Goal: Transaction & Acquisition: Purchase product/service

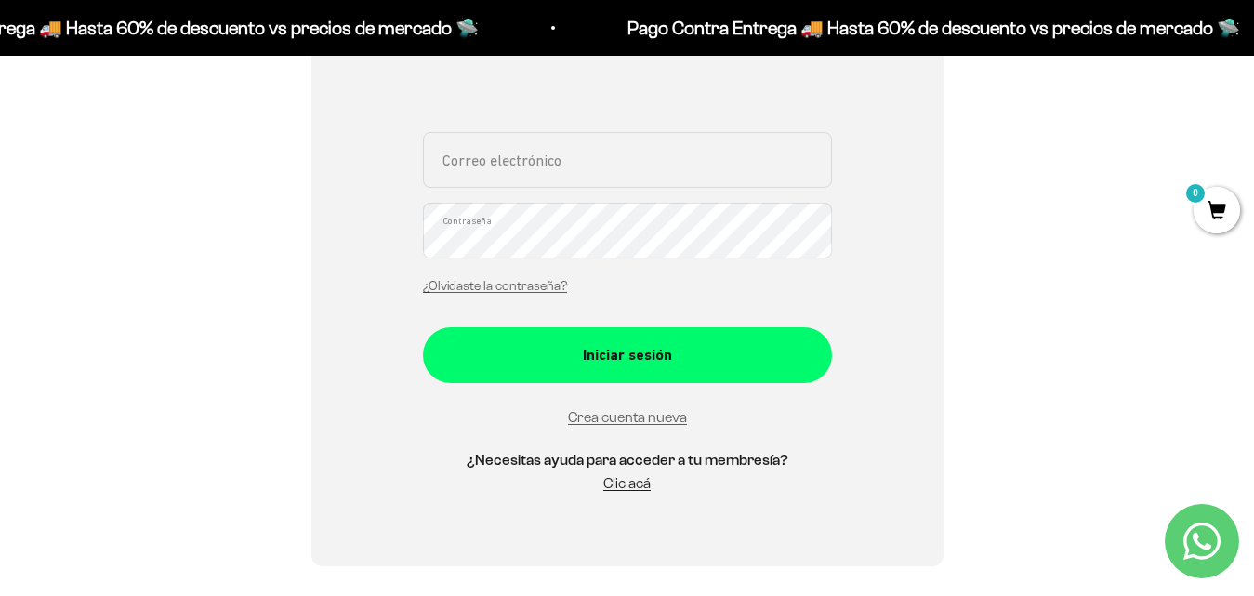
scroll to position [645, 0]
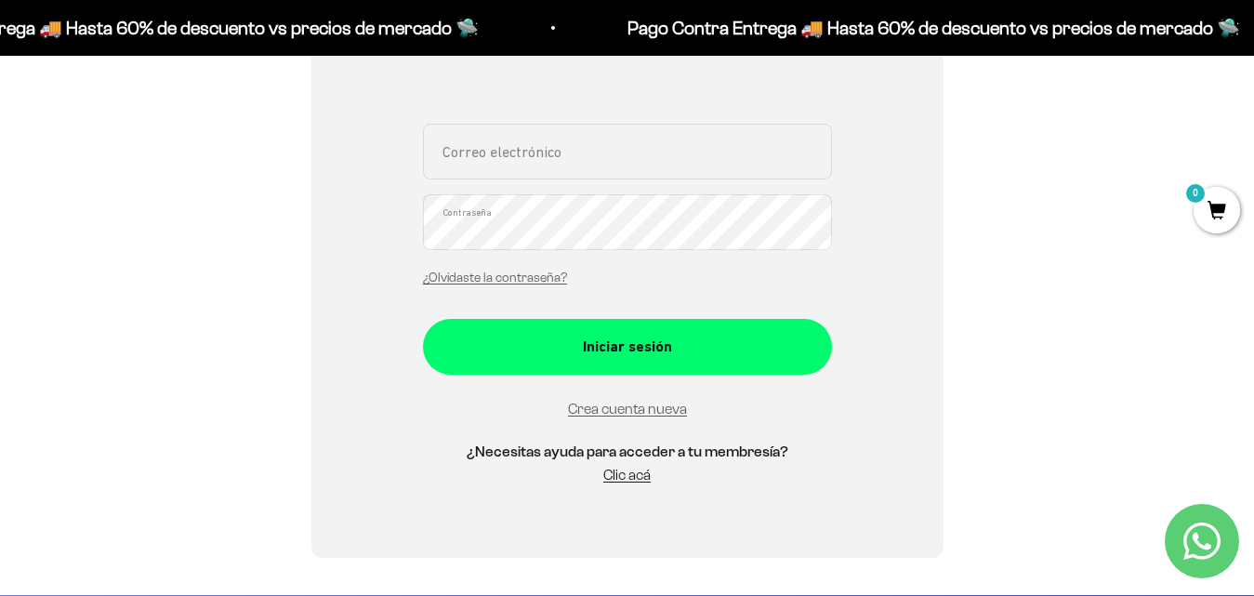
click at [645, 170] on input "Correo electrónico" at bounding box center [627, 152] width 409 height 56
type input "cardonajuridico@gmail.com"
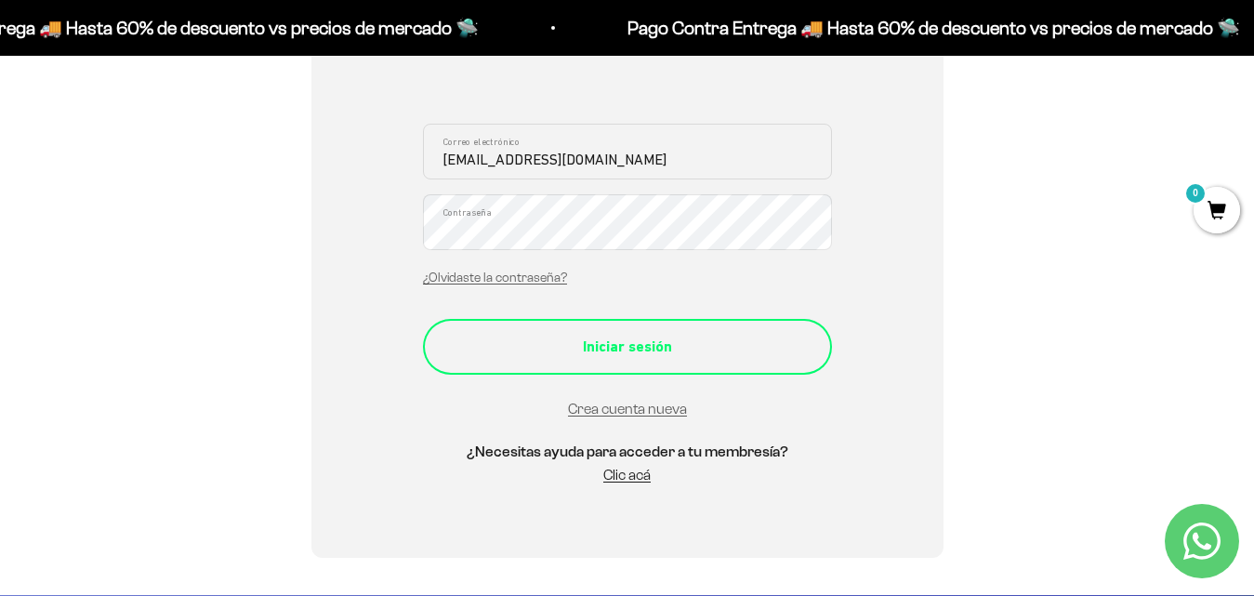
click at [598, 339] on div "Iniciar sesión" at bounding box center [627, 347] width 335 height 24
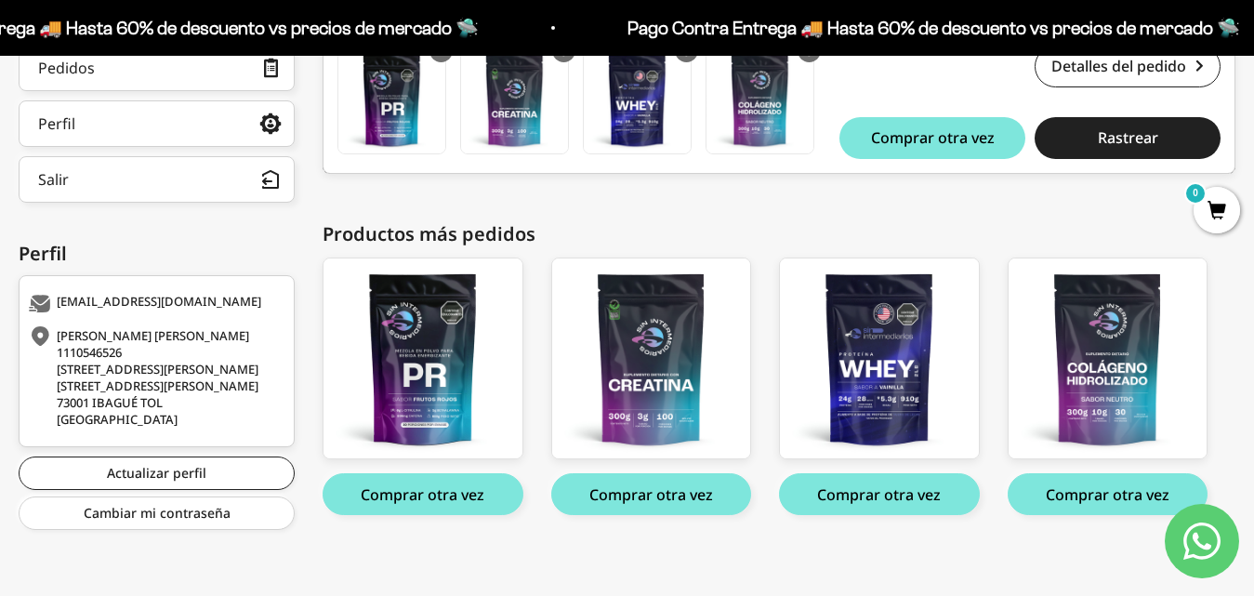
scroll to position [395, 0]
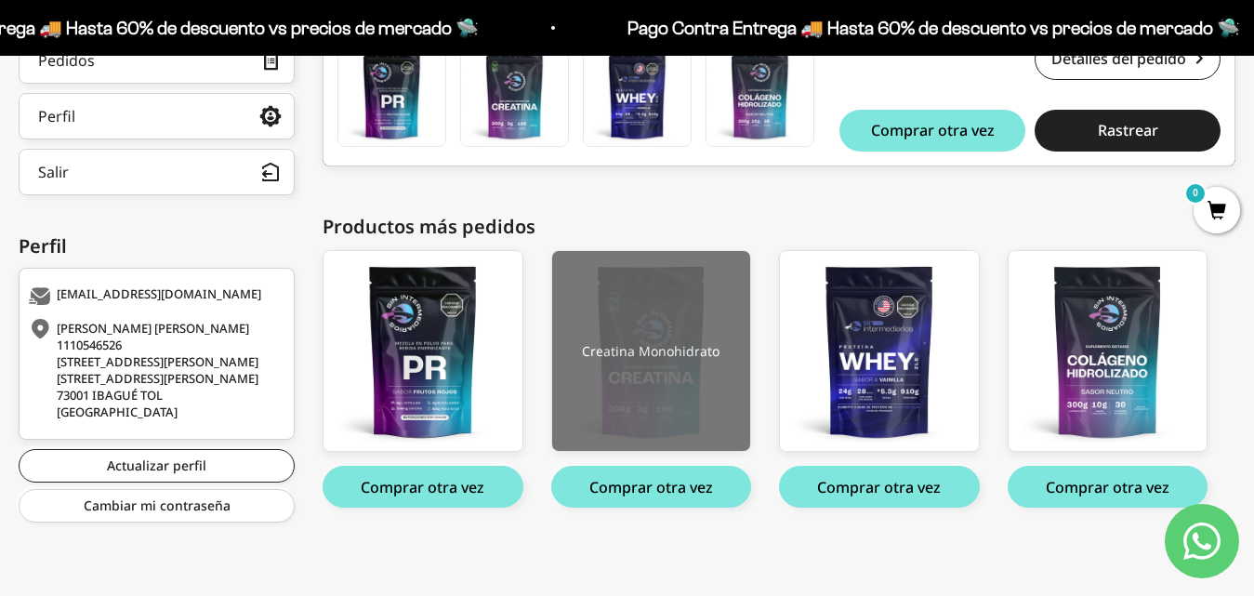
click at [691, 372] on img at bounding box center [651, 351] width 198 height 200
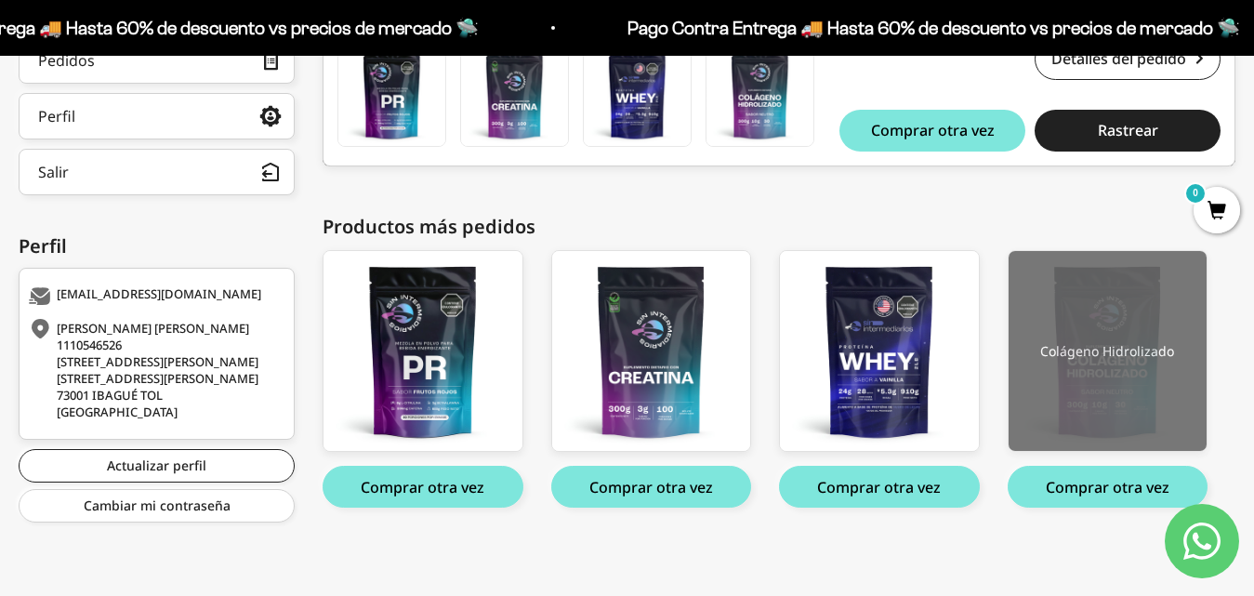
click at [1057, 346] on img at bounding box center [1107, 351] width 198 height 200
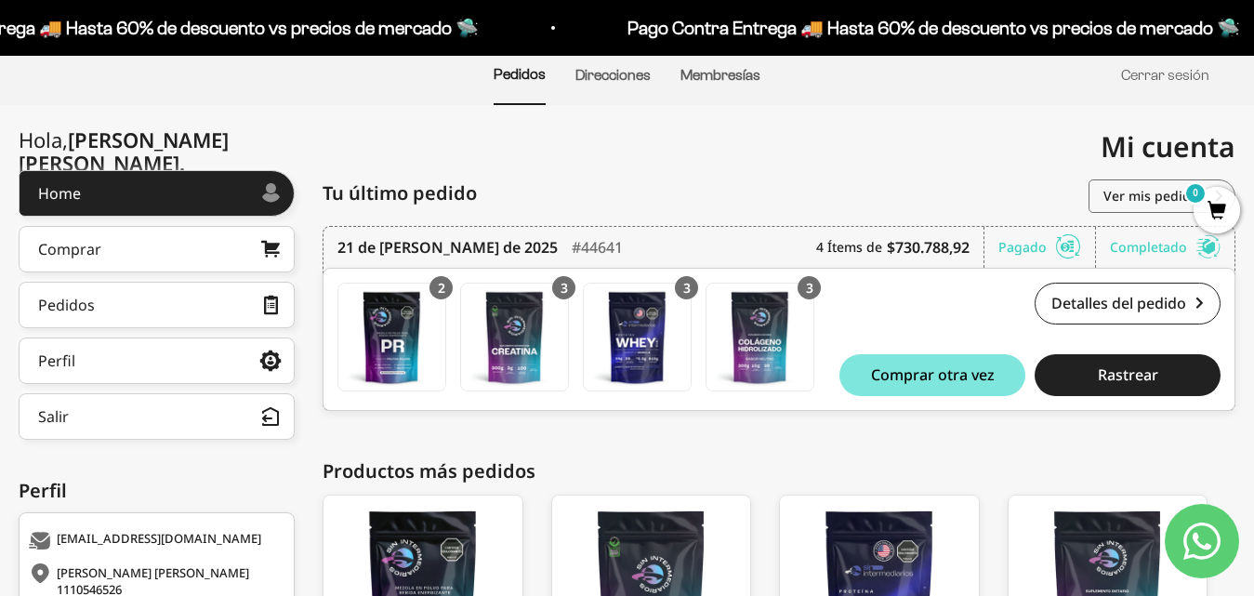
scroll to position [0, 0]
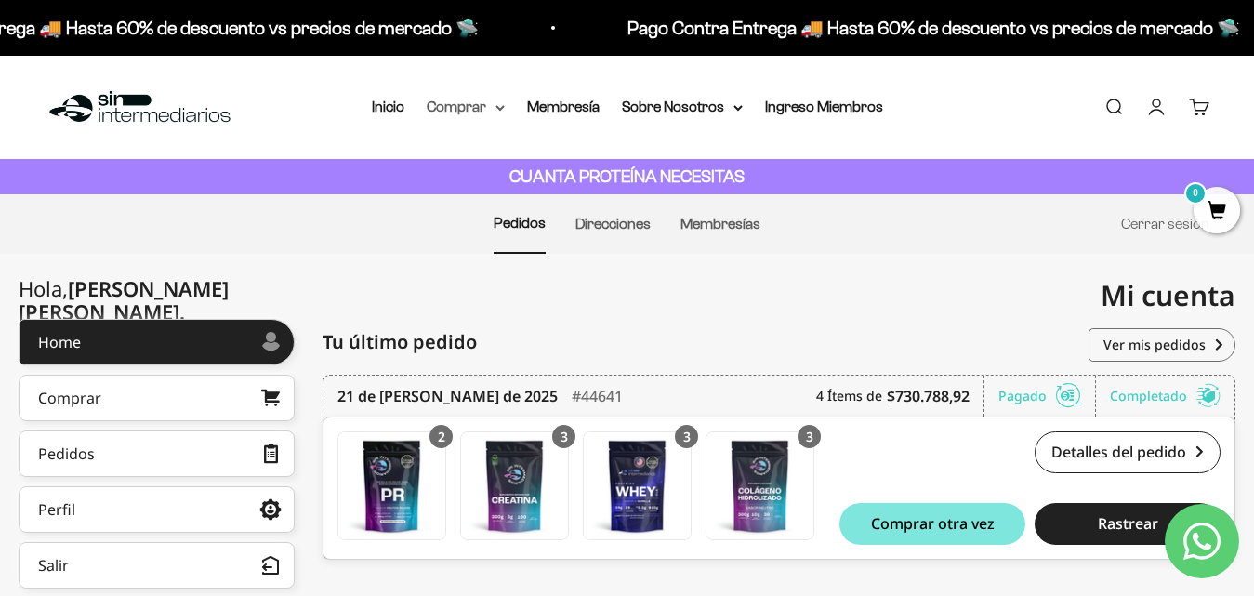
click at [476, 106] on summary "Comprar" at bounding box center [466, 107] width 78 height 24
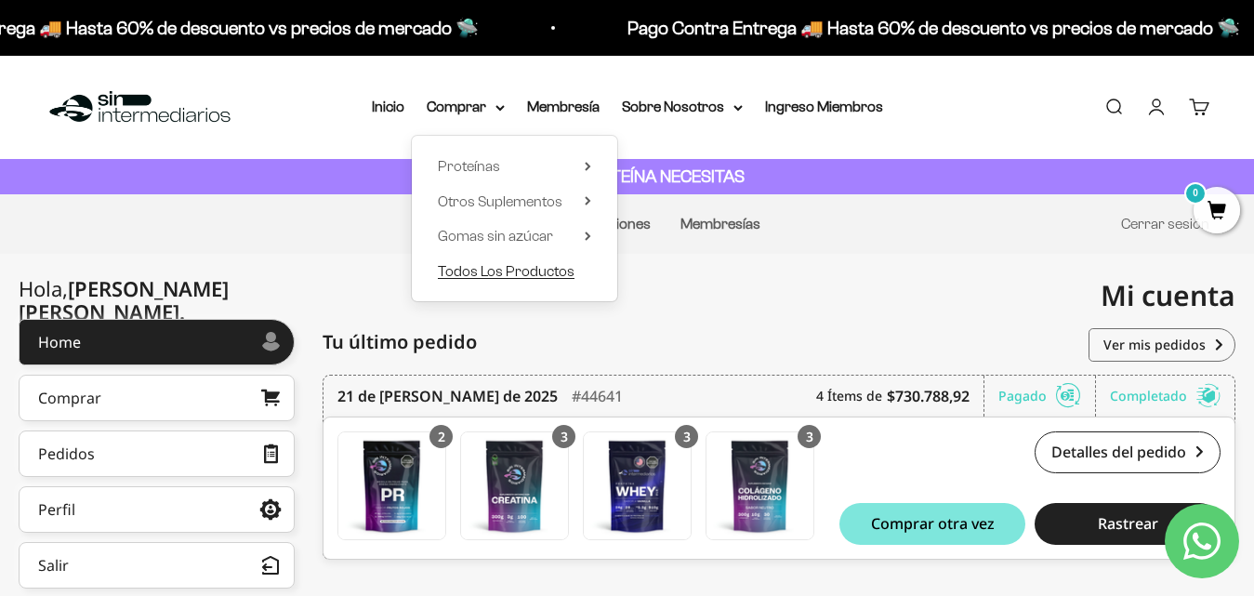
click at [506, 276] on span "Todos Los Productos" at bounding box center [506, 271] width 137 height 16
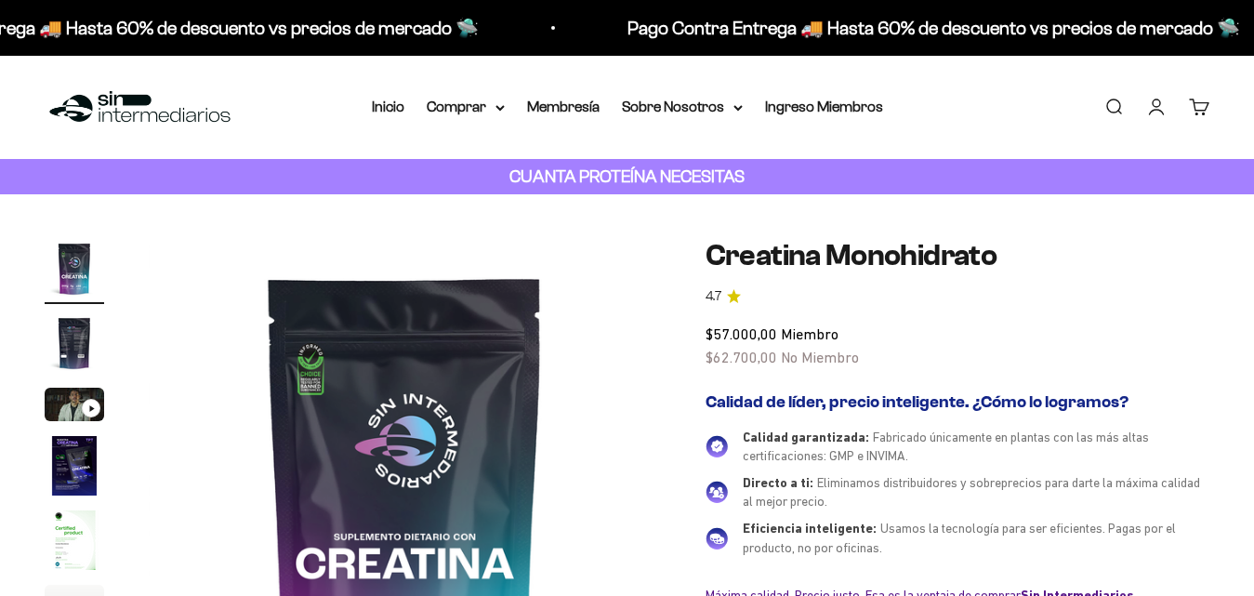
scroll to position [205, 0]
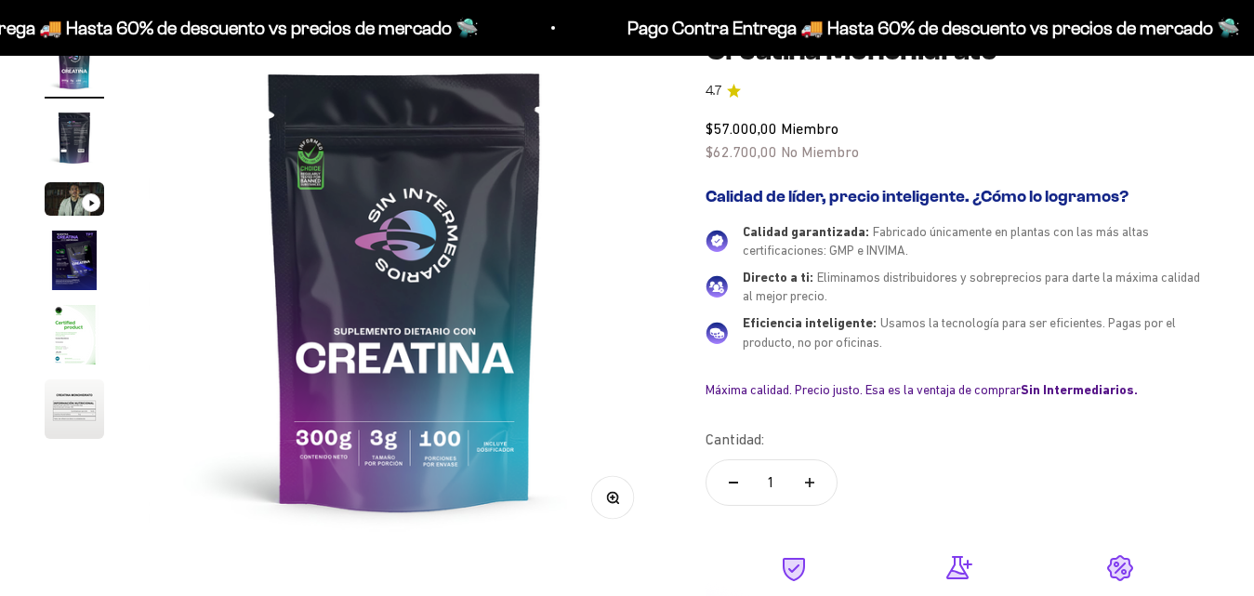
click at [802, 487] on button "Aumentar cantidad" at bounding box center [809, 482] width 54 height 45
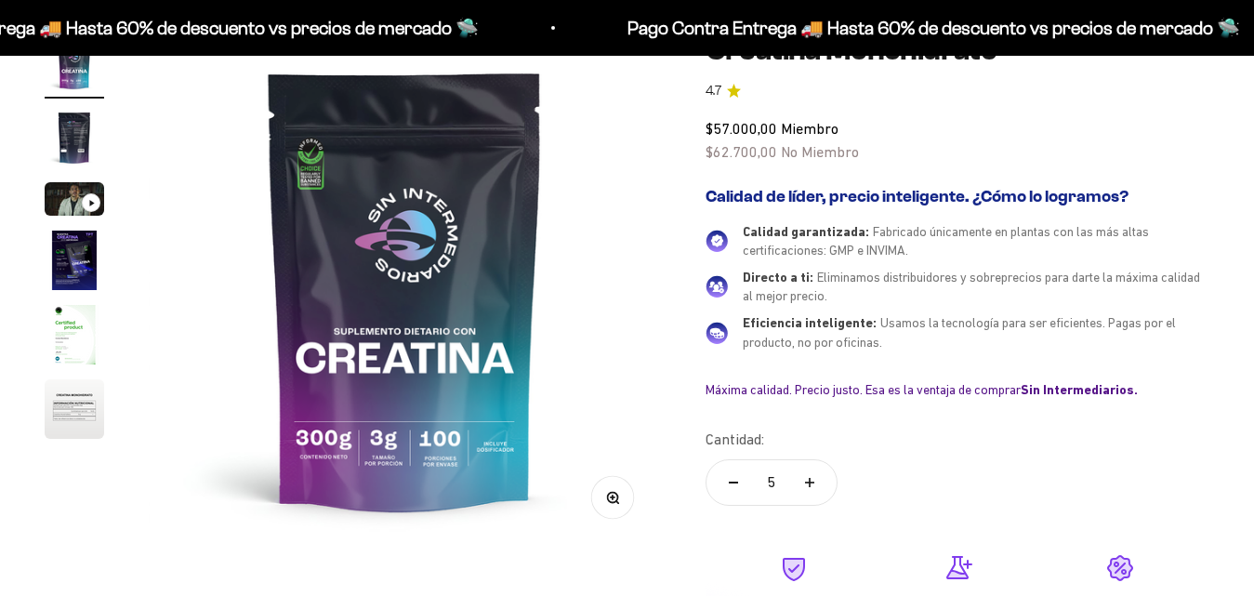
type input "6"
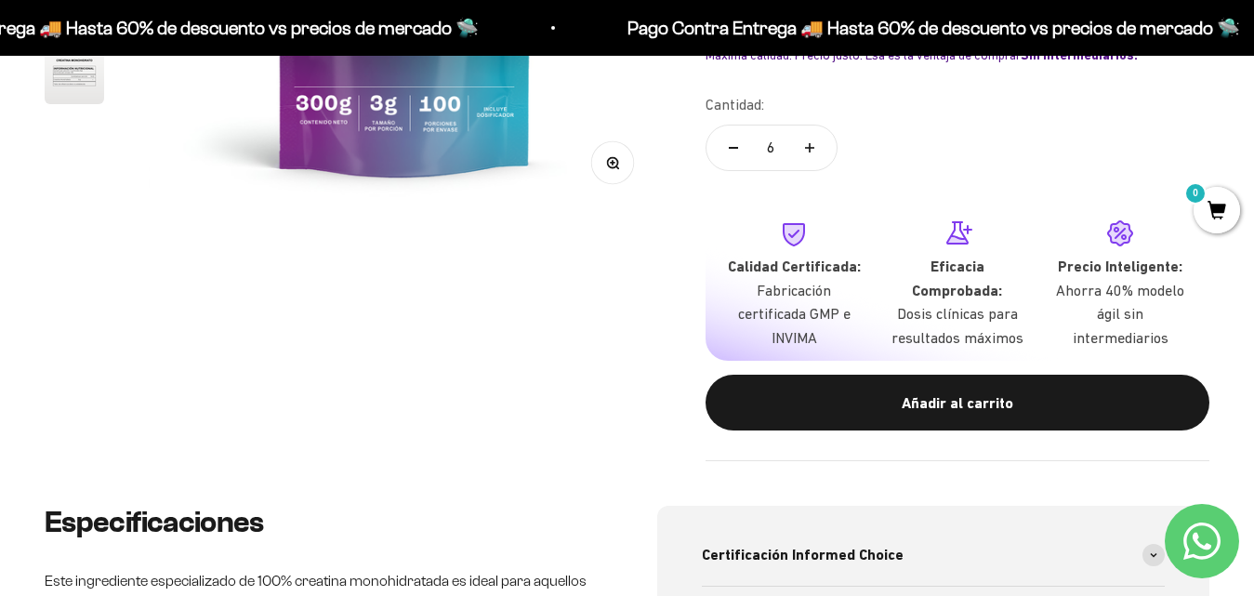
scroll to position [524, 0]
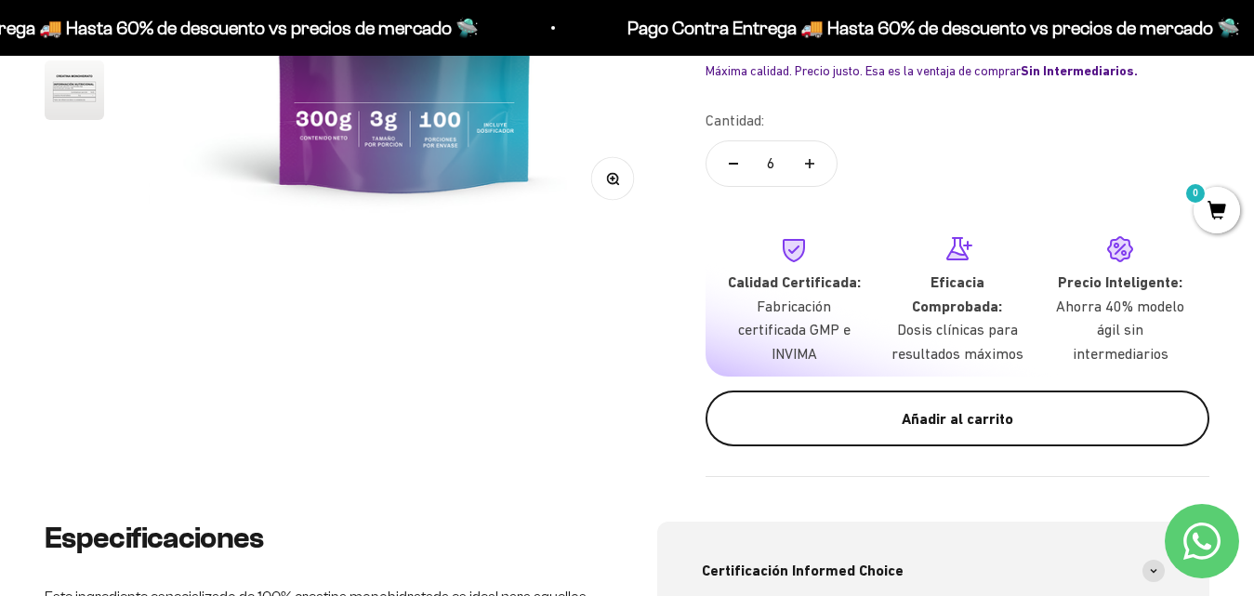
click at [1005, 408] on div "Añadir al carrito" at bounding box center [956, 419] width 429 height 24
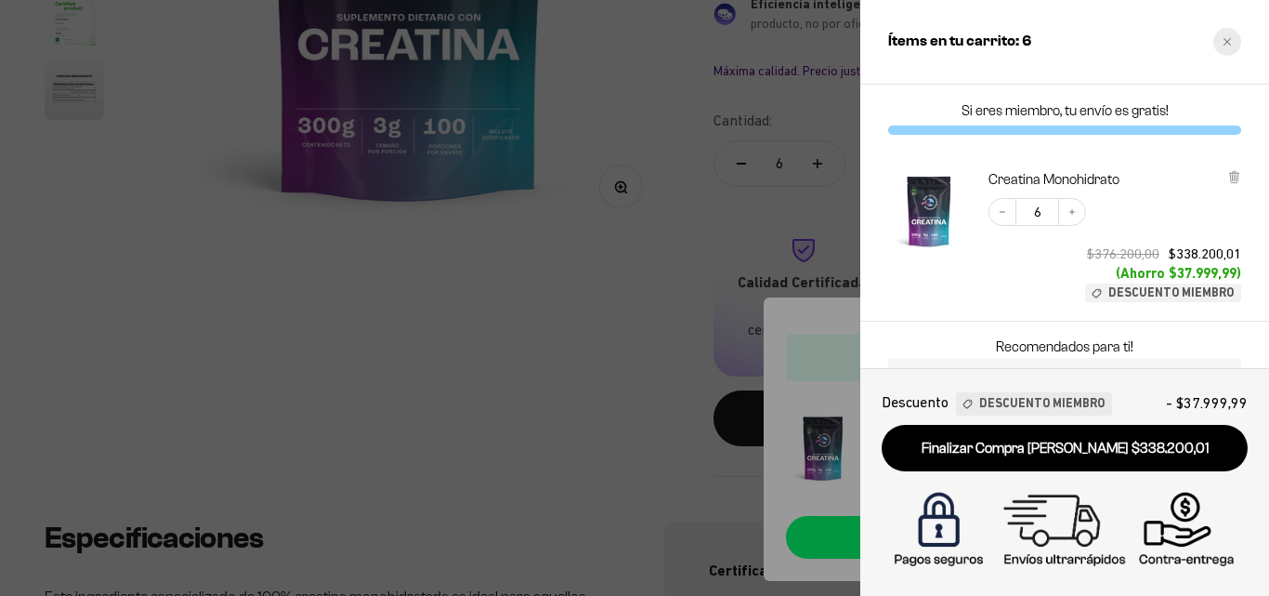
click at [1233, 42] on div "Close cart" at bounding box center [1228, 42] width 28 height 28
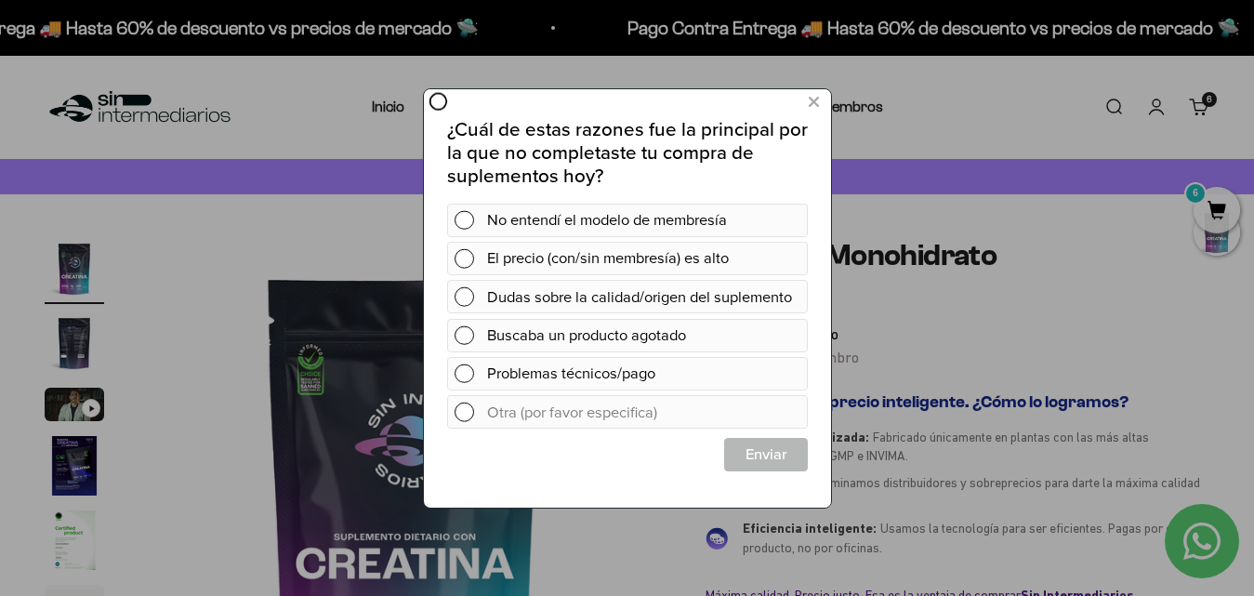
scroll to position [0, 0]
click at [809, 108] on icon at bounding box center [813, 101] width 10 height 25
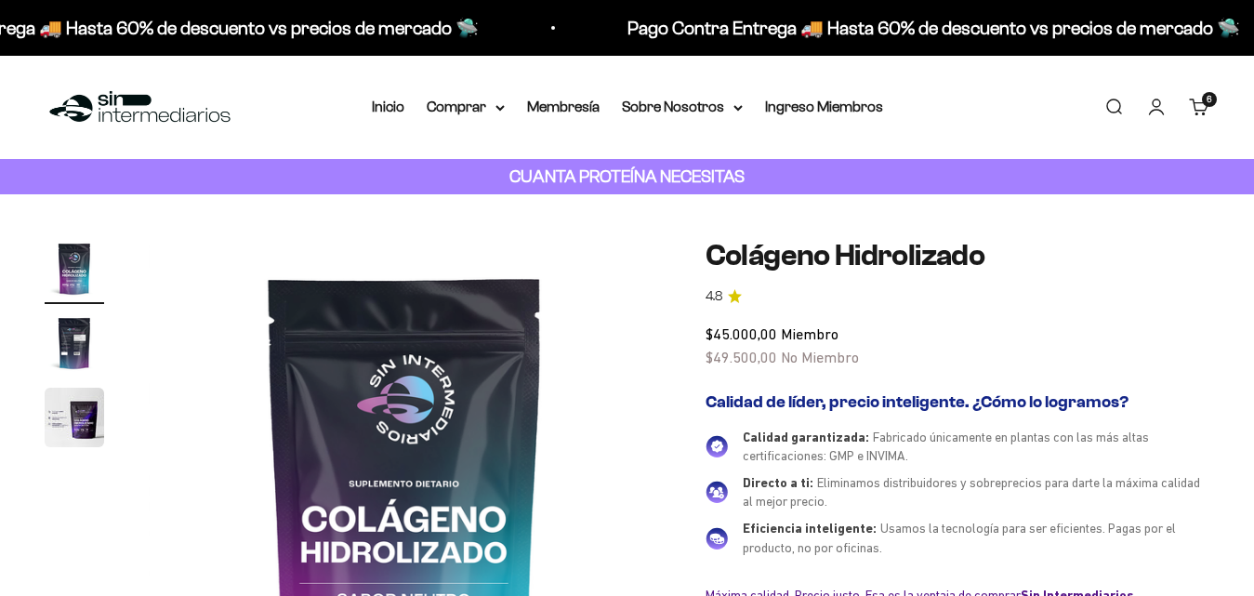
type input "4"
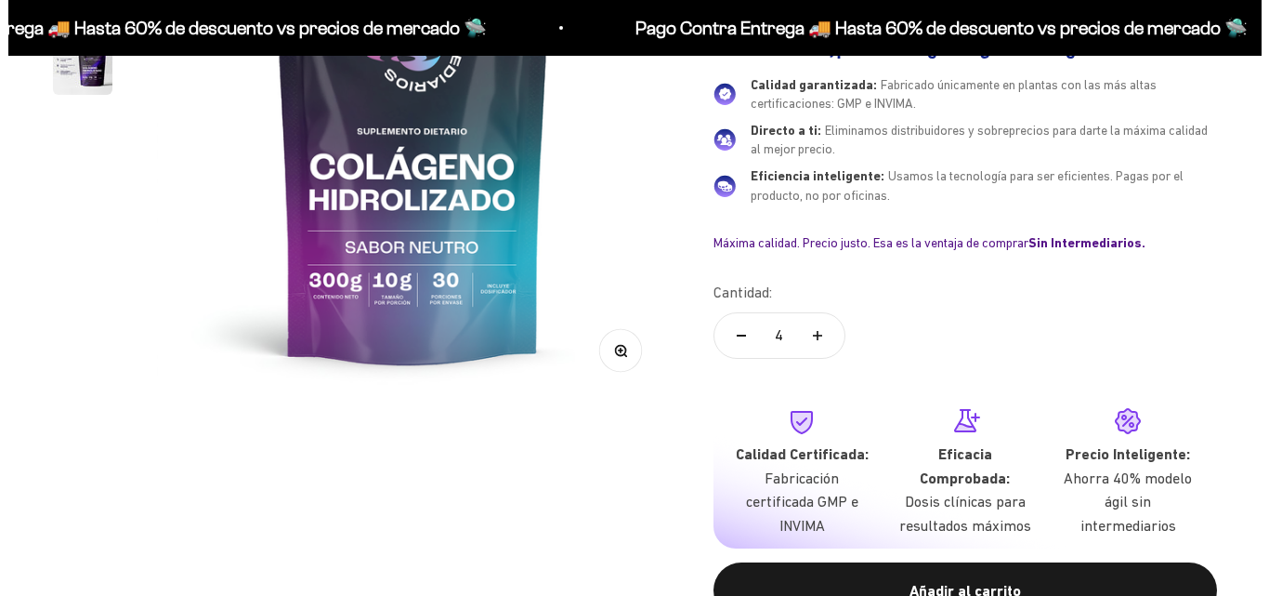
scroll to position [352, 0]
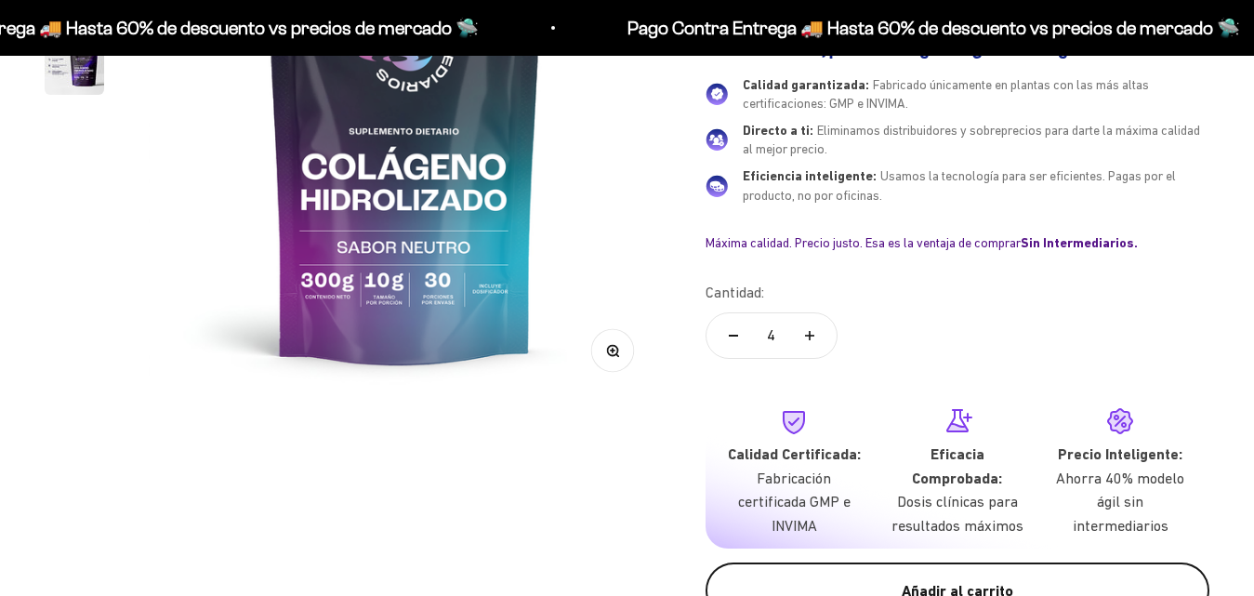
click at [979, 582] on div "Añadir al carrito" at bounding box center [956, 591] width 429 height 24
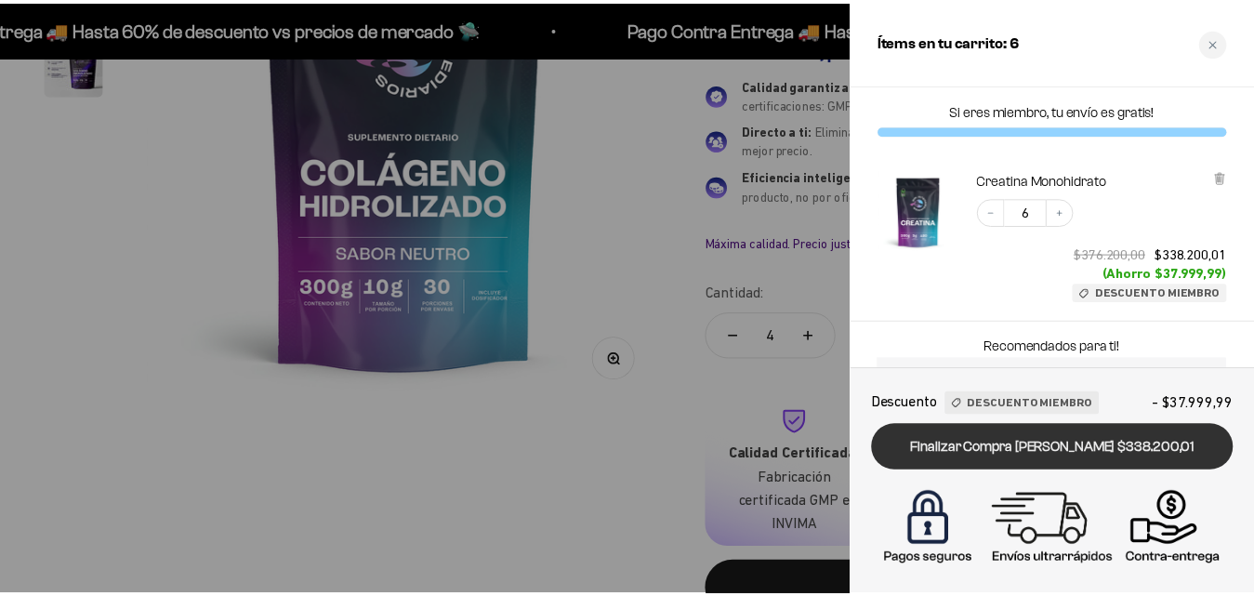
scroll to position [0, 0]
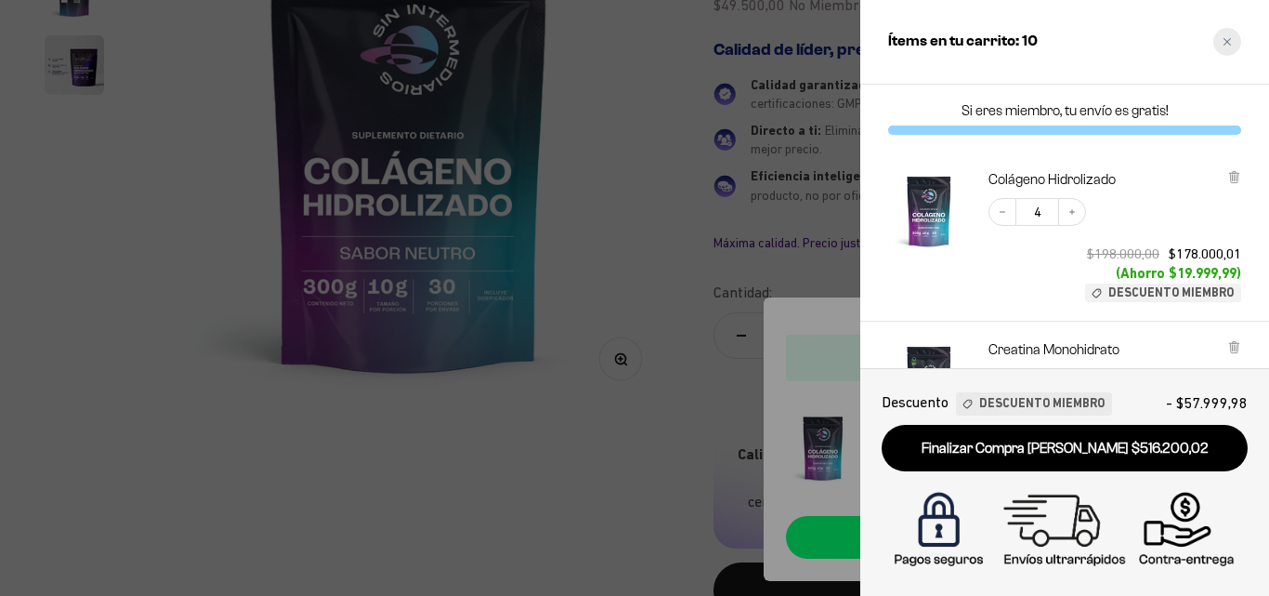
click at [1225, 46] on icon "Close cart" at bounding box center [1227, 41] width 9 height 9
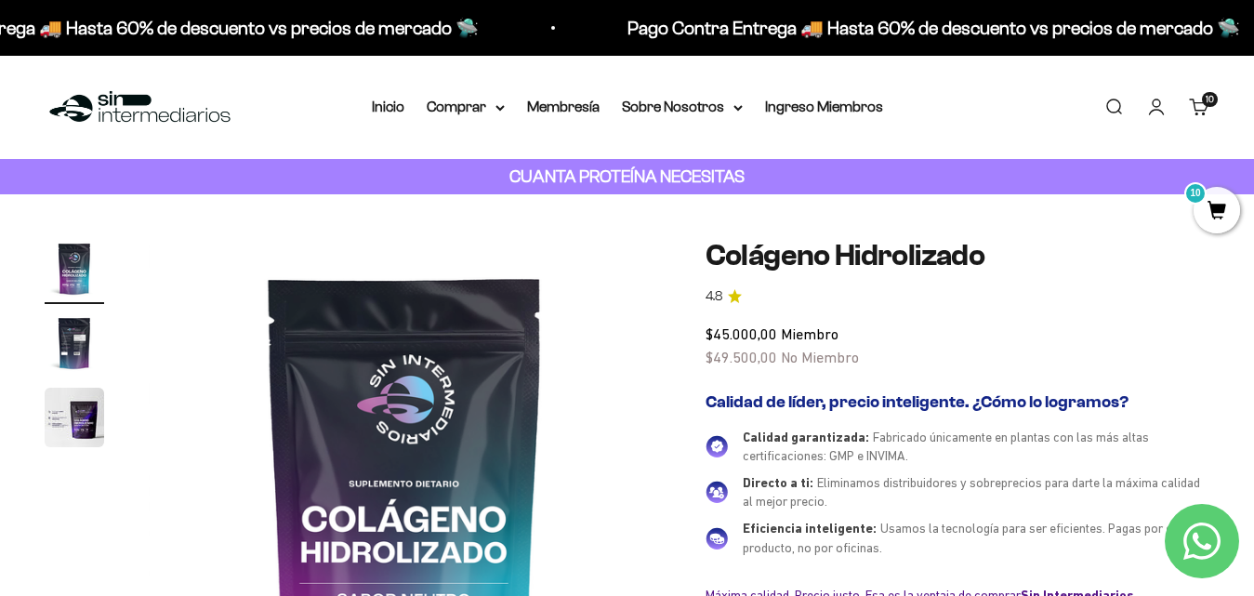
click at [1211, 204] on span "10" at bounding box center [1216, 210] width 46 height 46
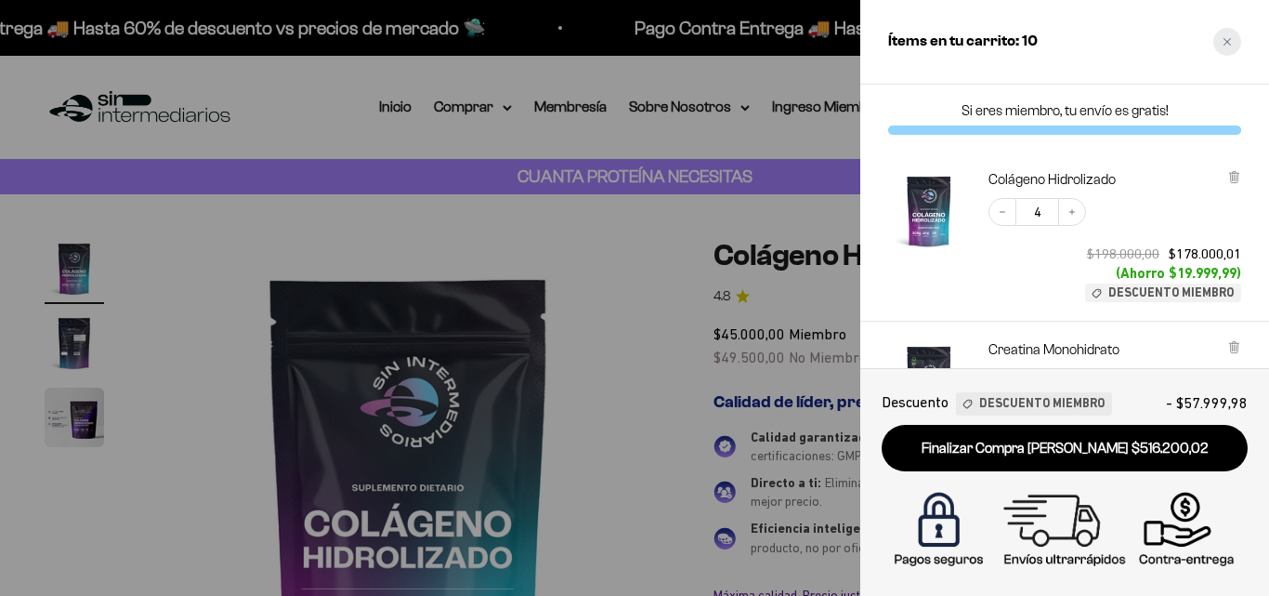
click at [1233, 44] on div "Close cart" at bounding box center [1228, 42] width 28 height 28
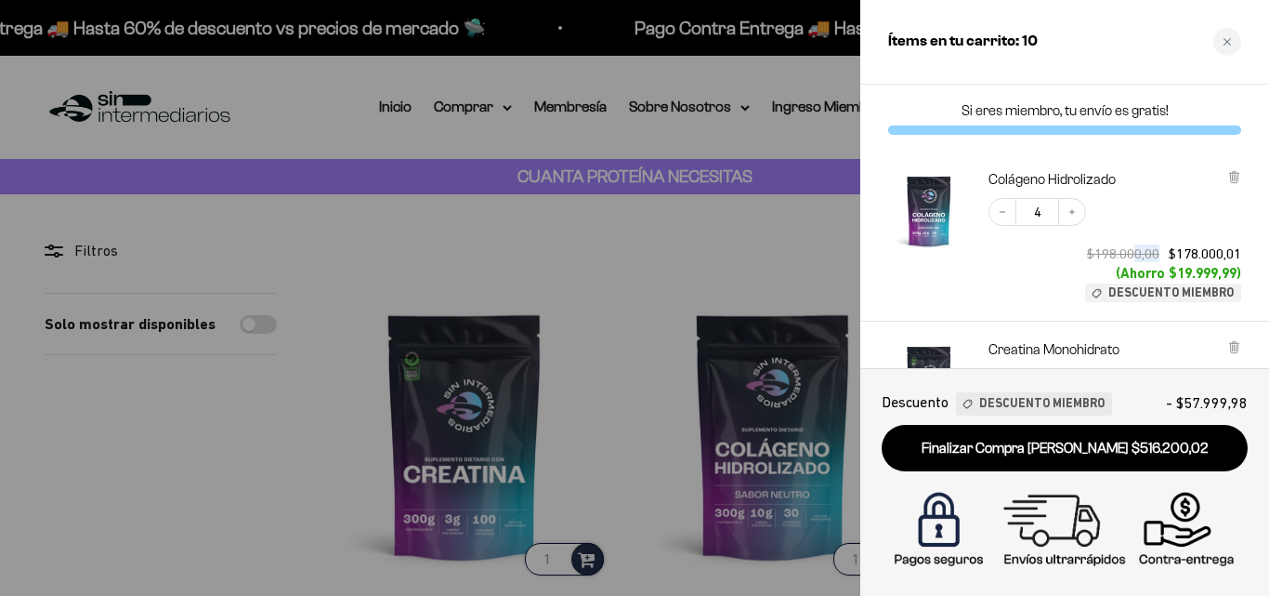
drag, startPoint x: 1133, startPoint y: 206, endPoint x: 1165, endPoint y: 224, distance: 37.0
click at [1165, 224] on div "Decrease quantity 4 Increase quantity $198.000,00 $178.000,01 (Ahorro $19.999,9…" at bounding box center [1105, 240] width 271 height 123
click at [1091, 97] on div "Si eres miembro, tu envío es gratis!" at bounding box center [1064, 118] width 409 height 67
click at [769, 243] on div at bounding box center [634, 298] width 1269 height 596
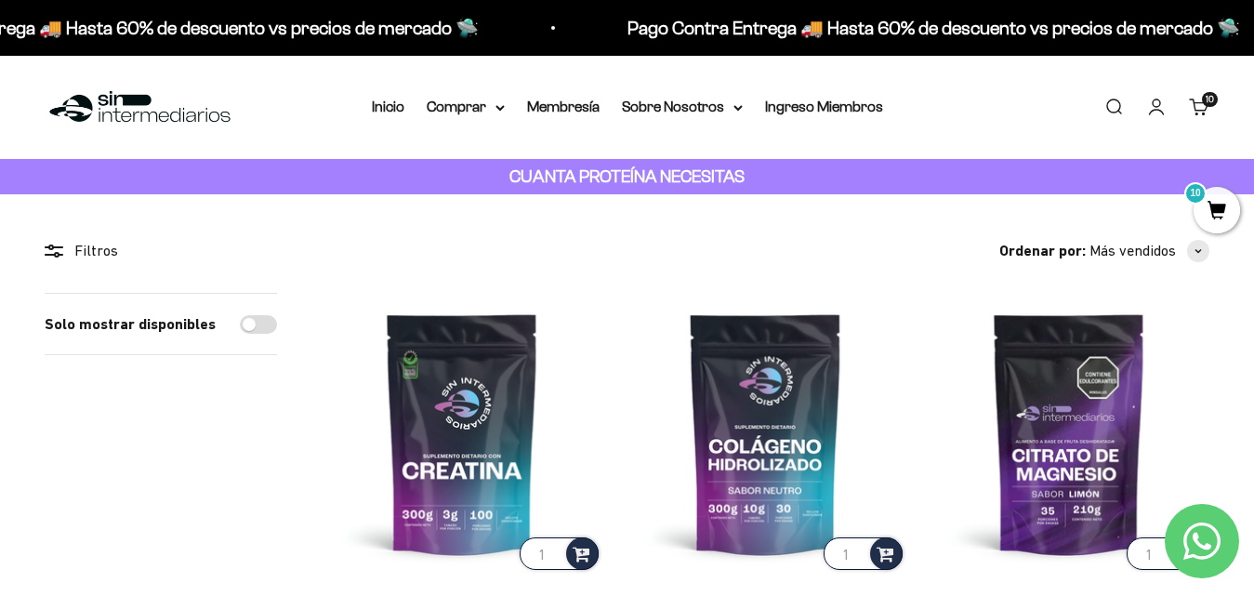
click at [1216, 217] on span "10" at bounding box center [1216, 210] width 46 height 46
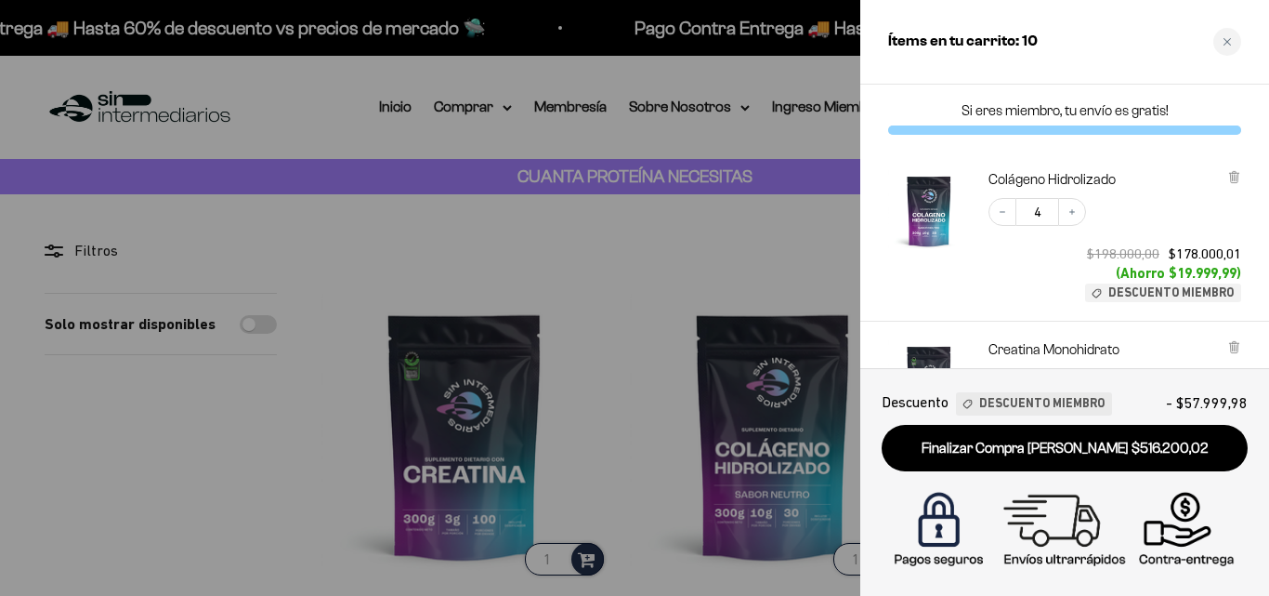
click at [1084, 411] on span "Descuento Miembro" at bounding box center [1041, 404] width 125 height 20
click at [1099, 403] on div "Descuento Miembro" at bounding box center [1034, 403] width 156 height 23
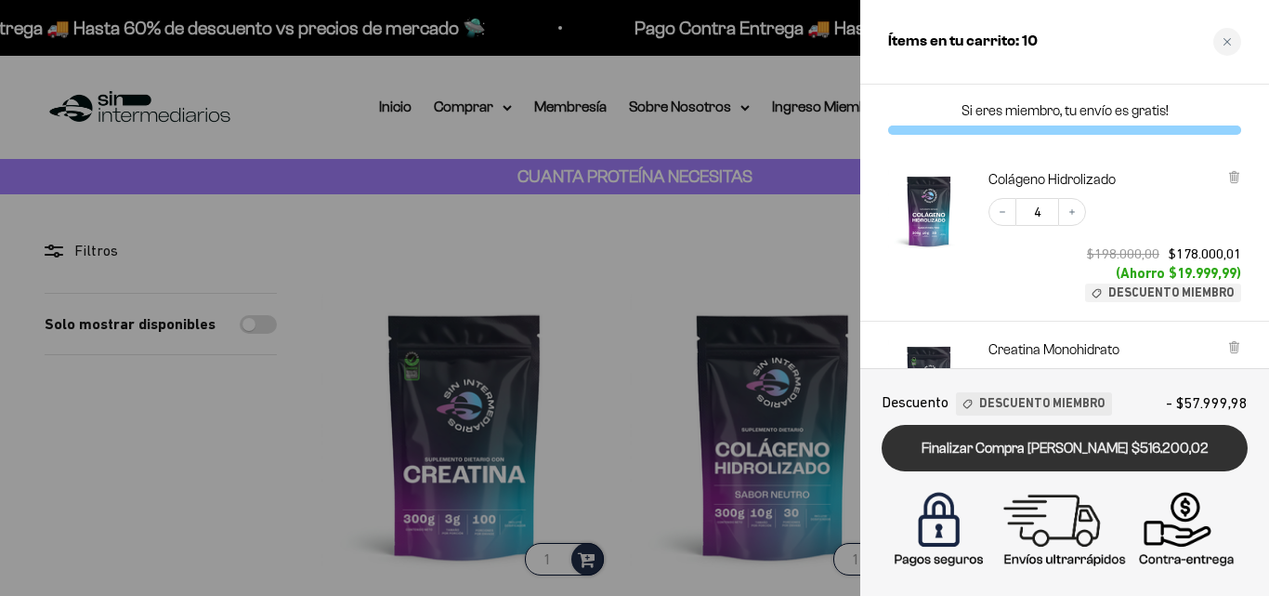
click at [1136, 459] on link "Finalizar Compra Segura $516.200,02" at bounding box center [1065, 448] width 366 height 47
